Goal: Navigation & Orientation: Find specific page/section

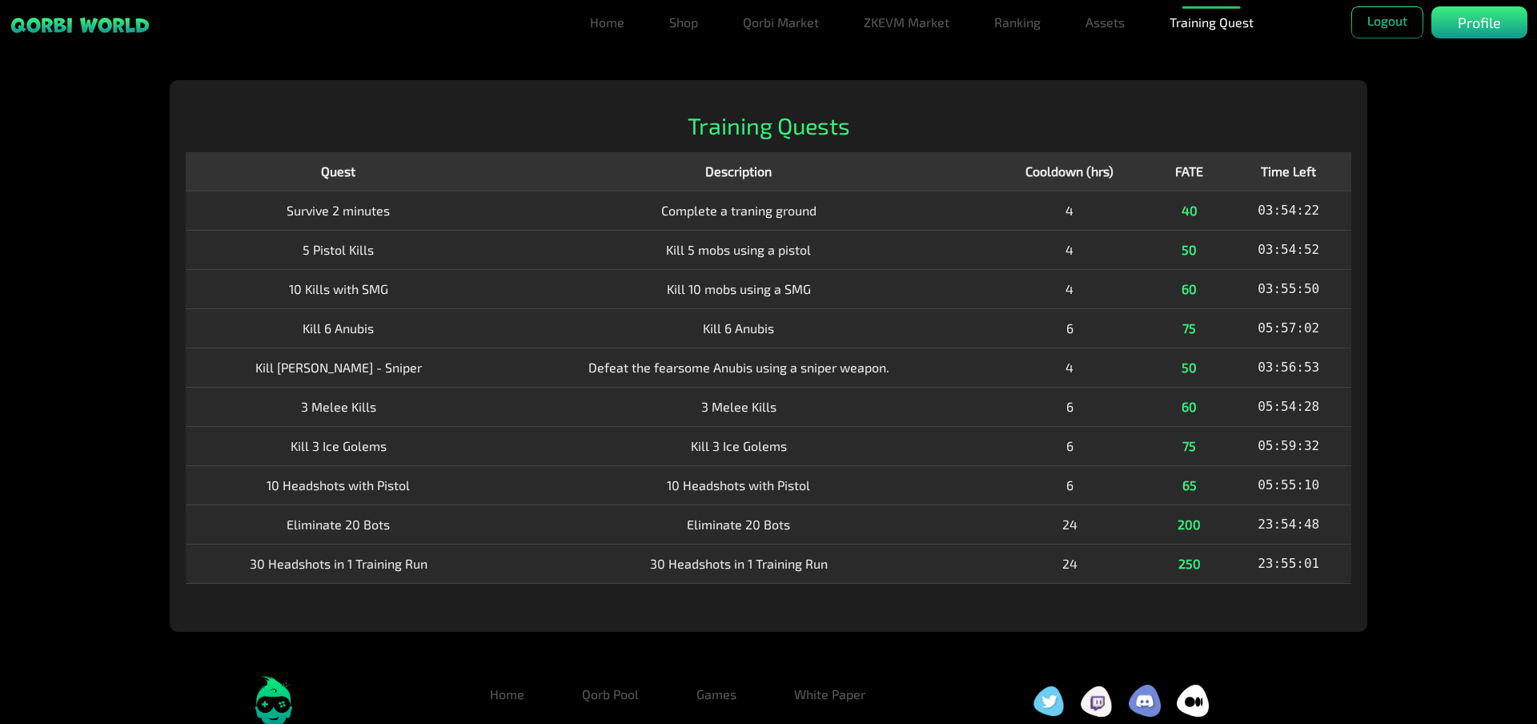
click at [1438, 540] on div "Home Shop Qorbi Market ZKEVM Market Ranking Assets Assets Bundles Forge Burn Eg…" at bounding box center [768, 429] width 1537 height 699
